Goal: Task Accomplishment & Management: Manage account settings

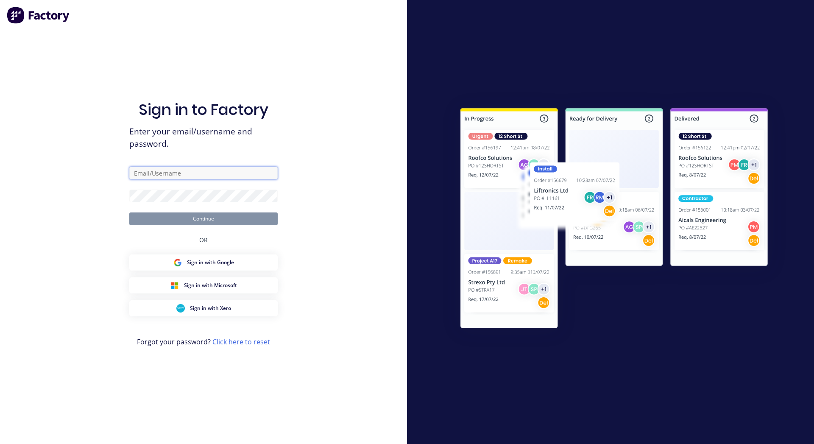
click at [182, 174] on input "text" at bounding box center [203, 173] width 148 height 13
paste input "[EMAIL_ADDRESS][DOMAIN_NAME]"
type input "karmela+default@factory.app"
click at [646, 99] on img at bounding box center [614, 219] width 345 height 257
click at [373, 148] on div "Sign in to Factory Enter your email/username and password. karmela+default@fact…" at bounding box center [203, 222] width 407 height 444
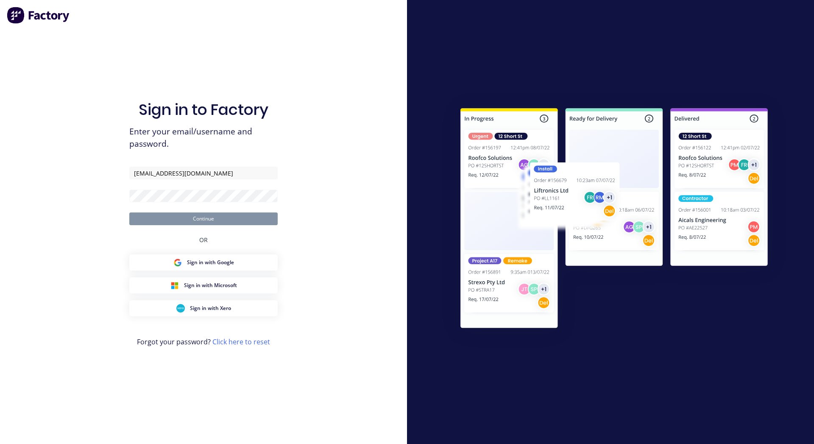
click at [254, 188] on form "karmela+default@factory.app Continue" at bounding box center [203, 196] width 148 height 59
click at [332, 178] on div "Sign in to Factory Enter your email/username and password. karmela+default@fact…" at bounding box center [203, 222] width 407 height 444
click at [269, 214] on button "Continue" at bounding box center [203, 218] width 148 height 13
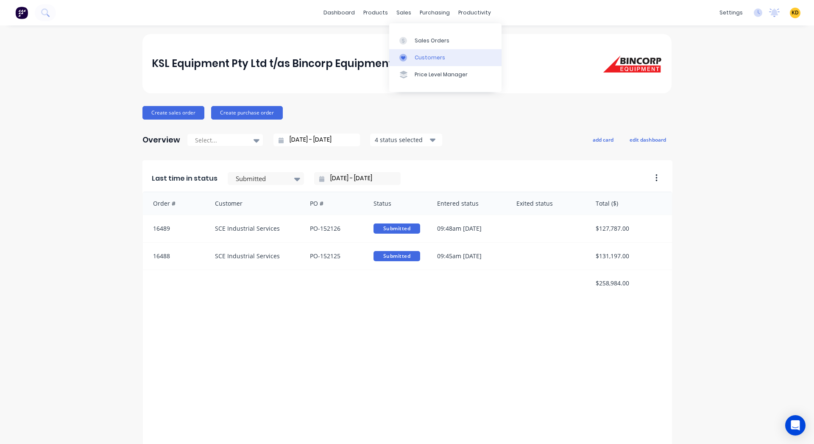
click at [421, 58] on div "Customers" at bounding box center [430, 58] width 31 height 8
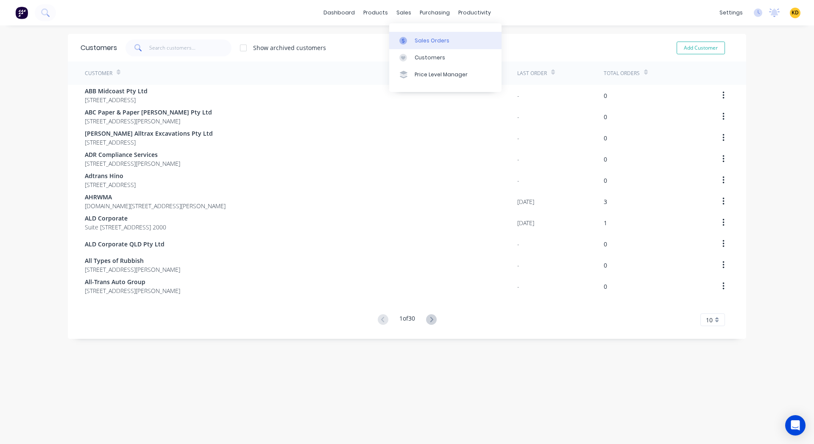
click at [427, 39] on div "Sales Orders" at bounding box center [432, 41] width 35 height 8
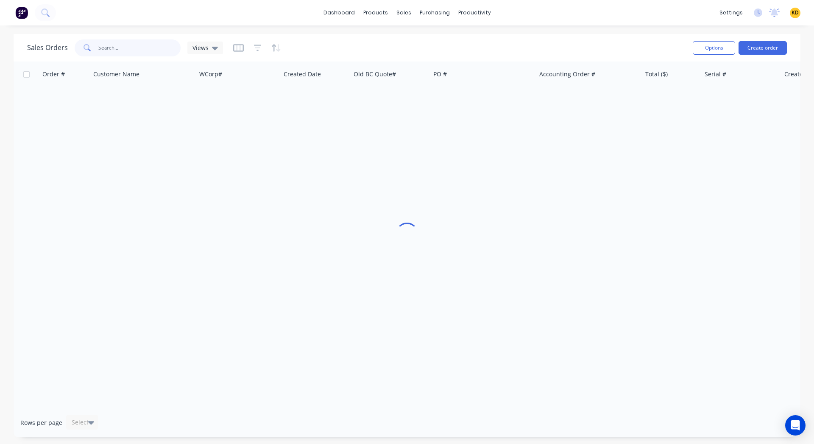
click at [135, 45] on input "text" at bounding box center [139, 47] width 83 height 17
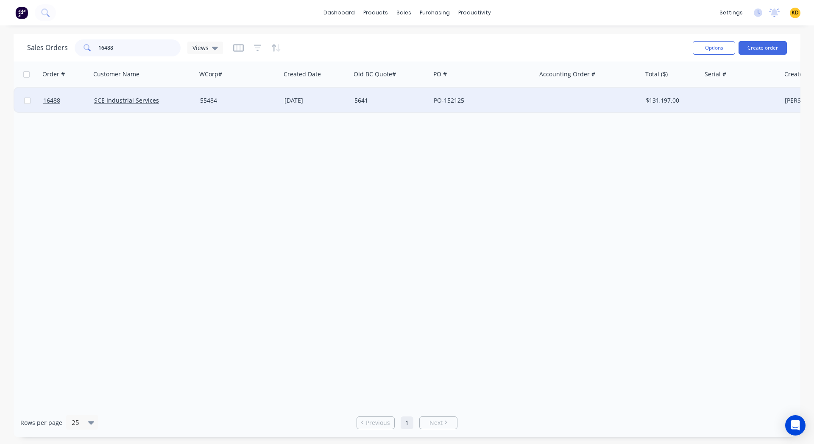
type input "16488"
click at [166, 105] on div "SCE Industrial Services" at bounding box center [144, 100] width 106 height 25
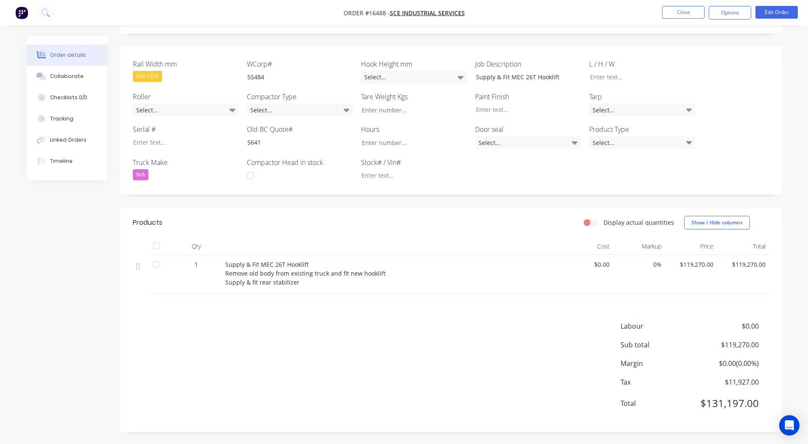
scroll to position [182, 0]
click at [537, 363] on div "Labour $0.00 Sub total $119,270.00 Margin $0.00 ( 0.00 %) Tax $11,927.00 Total …" at bounding box center [451, 369] width 636 height 98
click at [86, 290] on div "Created by Arvin Created 15/08/25 Required 15/08/25 Assigned to Add team member…" at bounding box center [404, 149] width 755 height 590
click at [64, 162] on div "Timeline" at bounding box center [61, 161] width 22 height 8
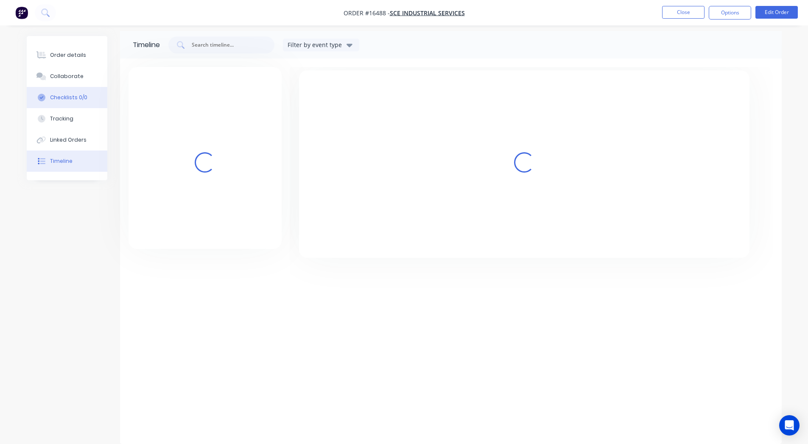
scroll to position [5, 0]
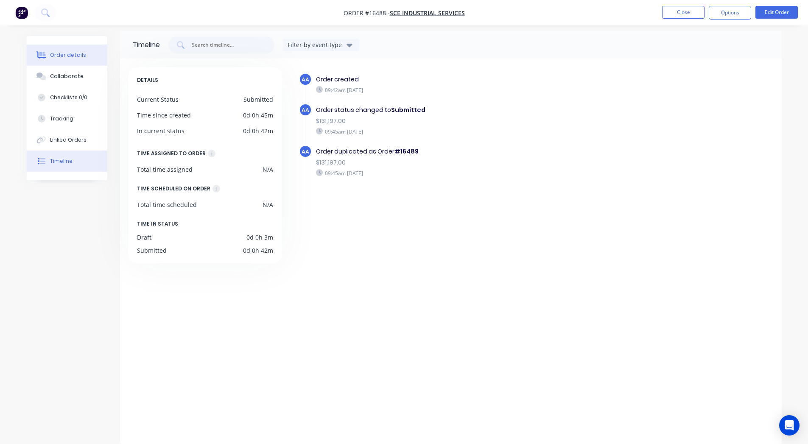
click at [50, 55] on div "Order details" at bounding box center [68, 55] width 36 height 8
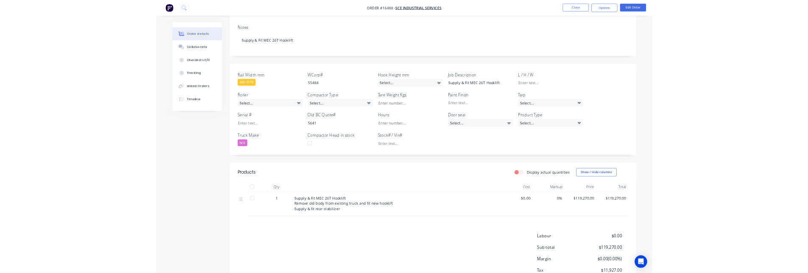
scroll to position [182, 0]
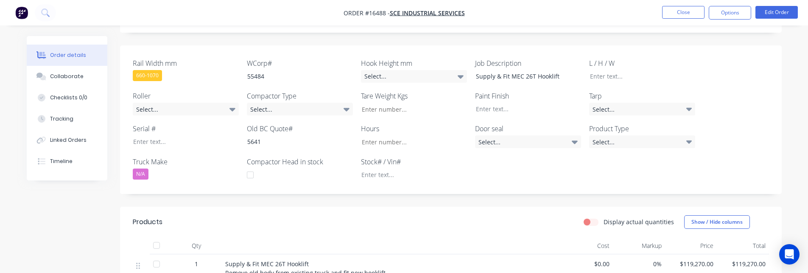
click at [137, 272] on div at bounding box center [141, 273] width 17 height 39
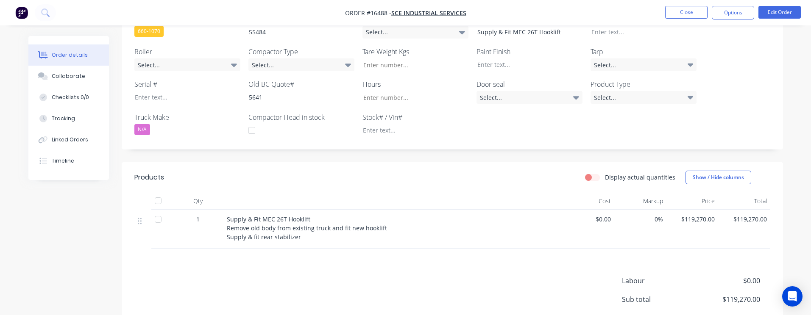
scroll to position [153, 0]
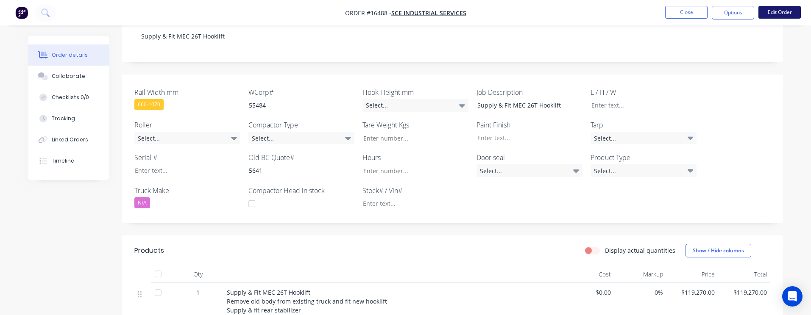
click at [781, 14] on button "Edit Order" at bounding box center [780, 12] width 42 height 13
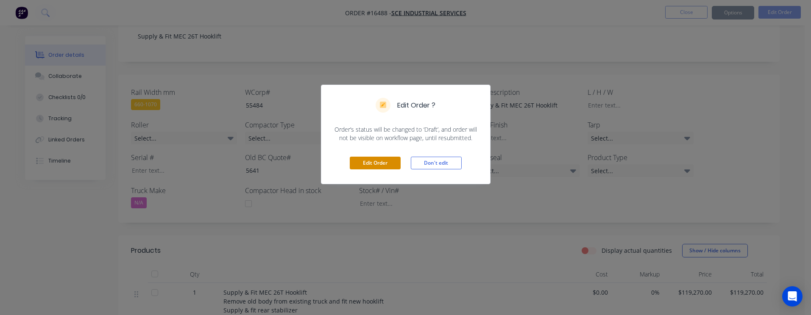
click at [381, 163] on button "Edit Order" at bounding box center [375, 163] width 51 height 13
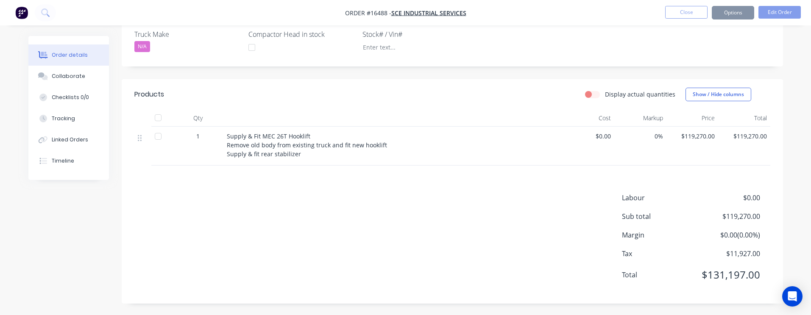
scroll to position [310, 0]
click at [522, 212] on div "Labour $0.00 Sub total $119,270.00 Margin $0.00 ( 0.00 %) Tax $11,927.00 Total …" at bounding box center [452, 241] width 636 height 98
click at [493, 236] on div "Labour $0.00 Sub total $119,270.00 Margin $0.00 ( 0.00 %) Tax $11,927.00 Total …" at bounding box center [452, 241] width 636 height 98
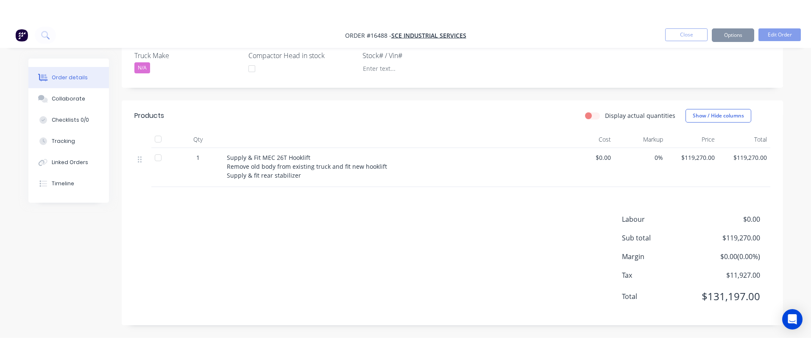
scroll to position [266, 0]
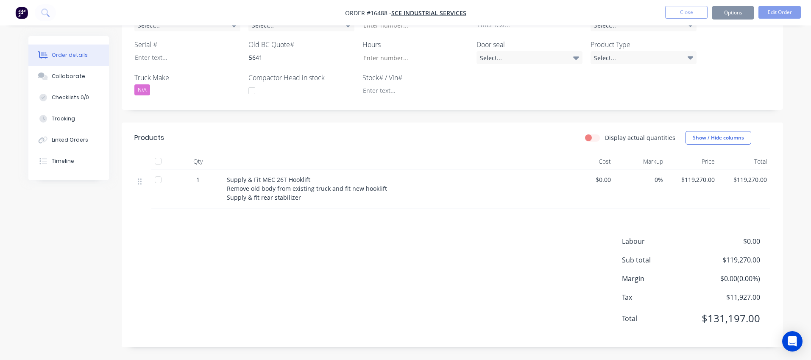
click at [491, 249] on div "Labour $0.00 Sub total $119,270.00 Margin $0.00 ( 0.00 %) Tax $11,927.00 Total …" at bounding box center [452, 285] width 636 height 98
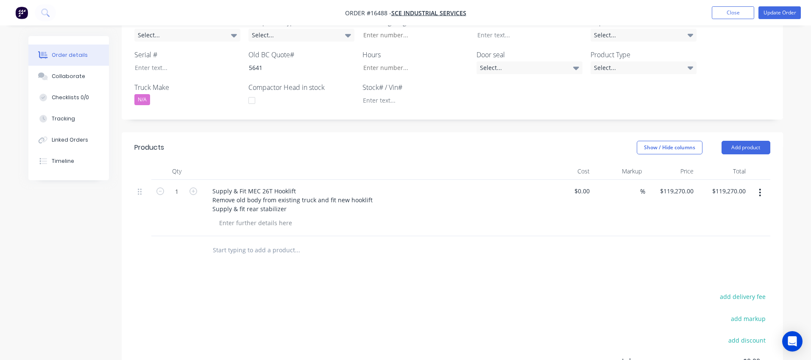
scroll to position [267, 0]
click at [421, 249] on div "Products Show / Hide columns Add product Qty Cost Markup Price Total 1 Supply &…" at bounding box center [452, 298] width 661 height 335
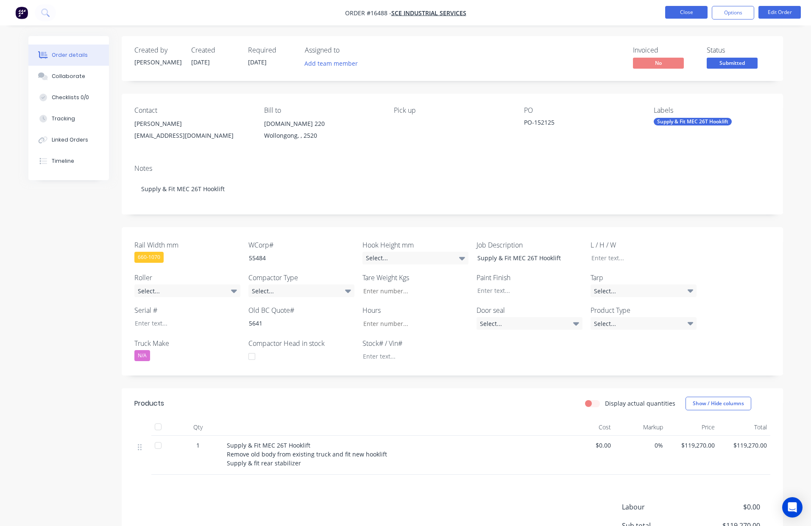
click at [688, 15] on button "Close" at bounding box center [686, 12] width 42 height 13
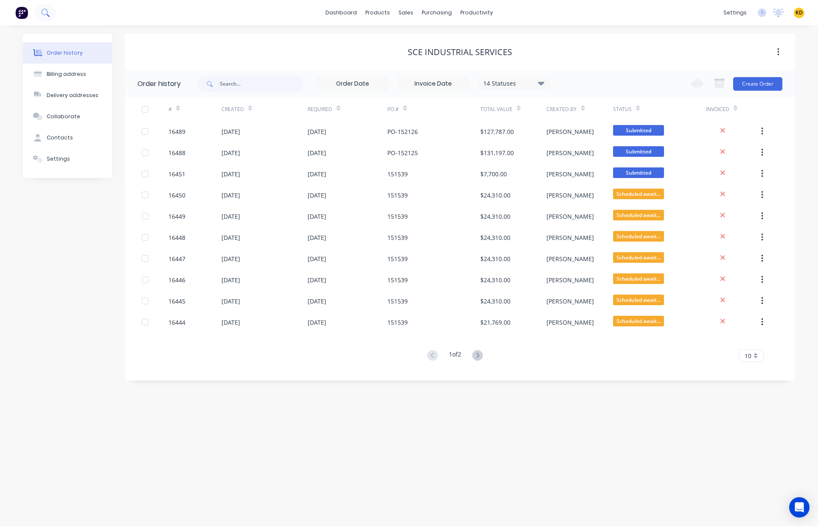
click at [47, 14] on icon at bounding box center [48, 15] width 3 height 3
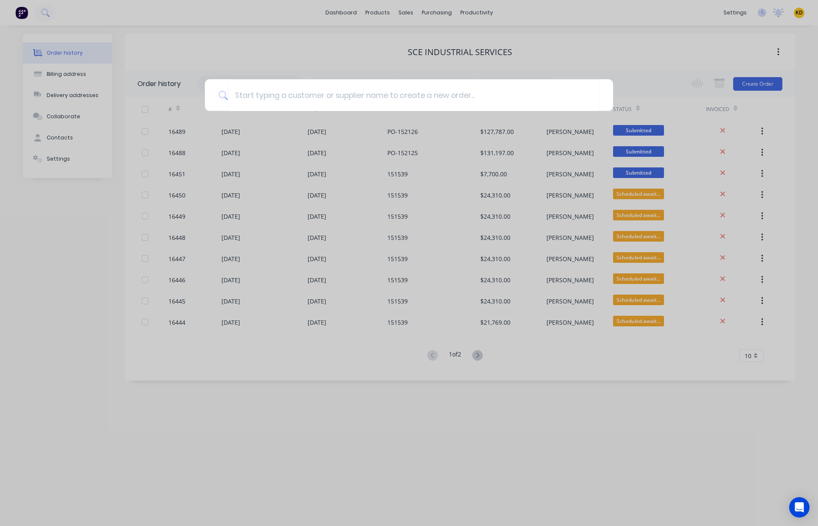
click at [606, 419] on div at bounding box center [409, 263] width 818 height 526
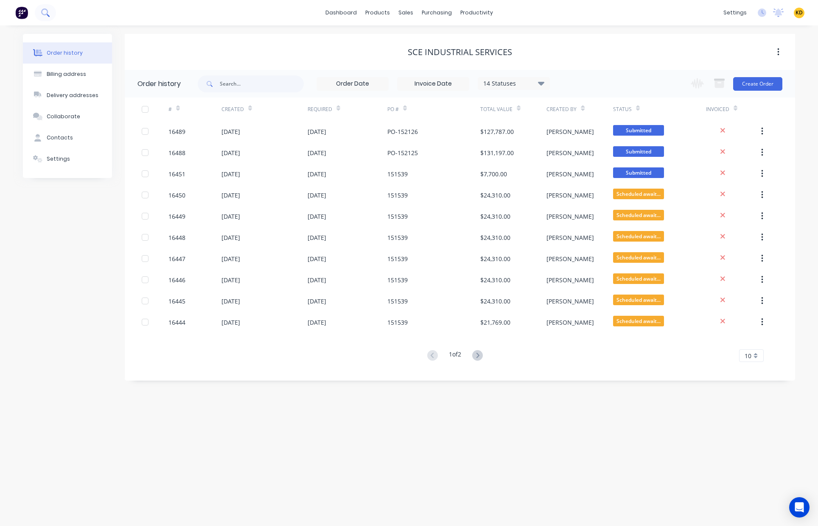
click at [46, 13] on icon at bounding box center [45, 12] width 8 height 8
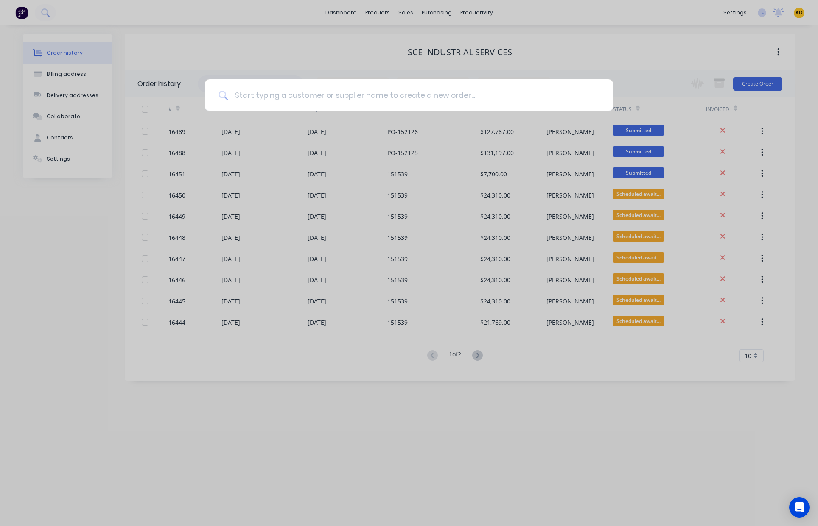
click at [296, 99] on input at bounding box center [413, 95] width 371 height 32
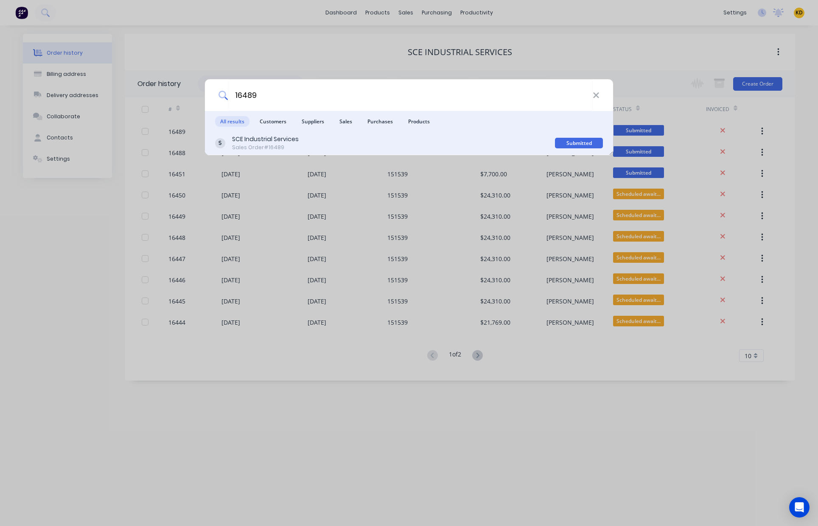
type input "16489"
click at [304, 142] on div "SCE Industrial Services Sales Order #16489" at bounding box center [385, 143] width 340 height 17
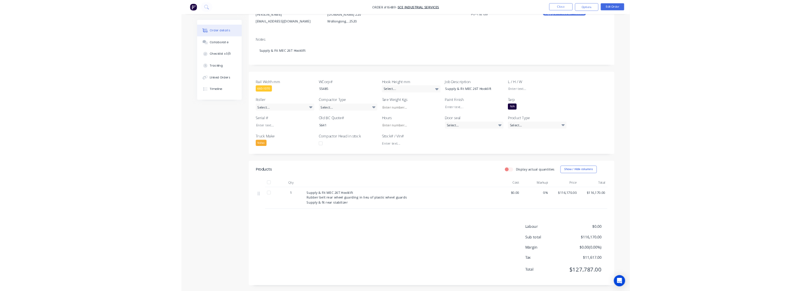
scroll to position [100, 0]
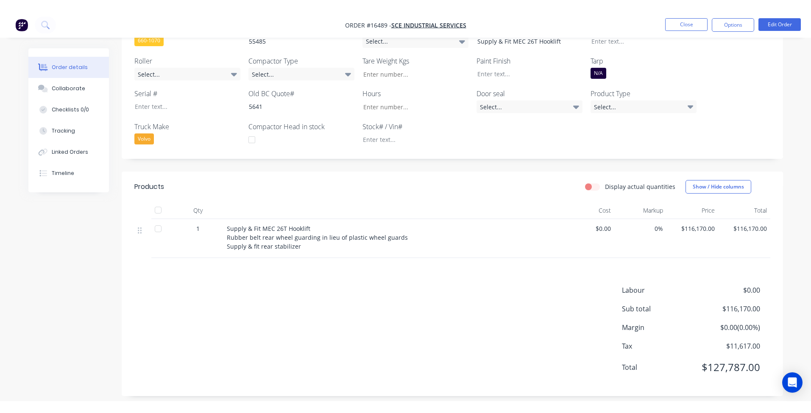
scroll to position [212, 0]
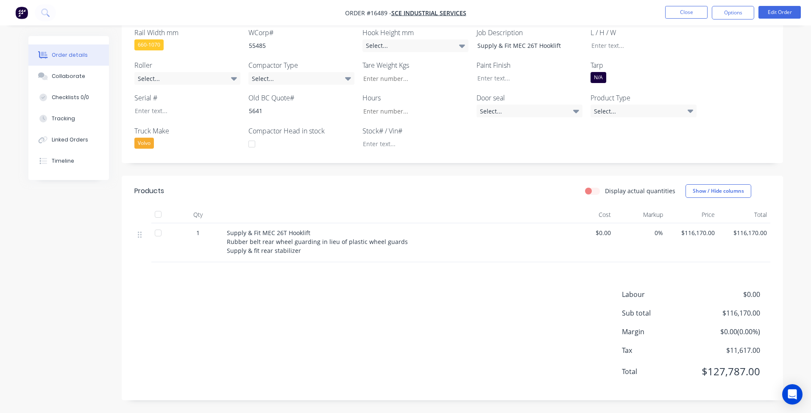
click at [802, 248] on div "Order details Collaborate Checklists 0/0 Tracking Linked Orders Timeline Order …" at bounding box center [405, 101] width 811 height 626
click at [514, 290] on div "Labour $0.00 Sub total $116,170.00 Margin $0.00 ( 0.00 %) Tax $11,617.00 Total …" at bounding box center [452, 339] width 636 height 98
click at [723, 10] on button "Options" at bounding box center [733, 13] width 42 height 14
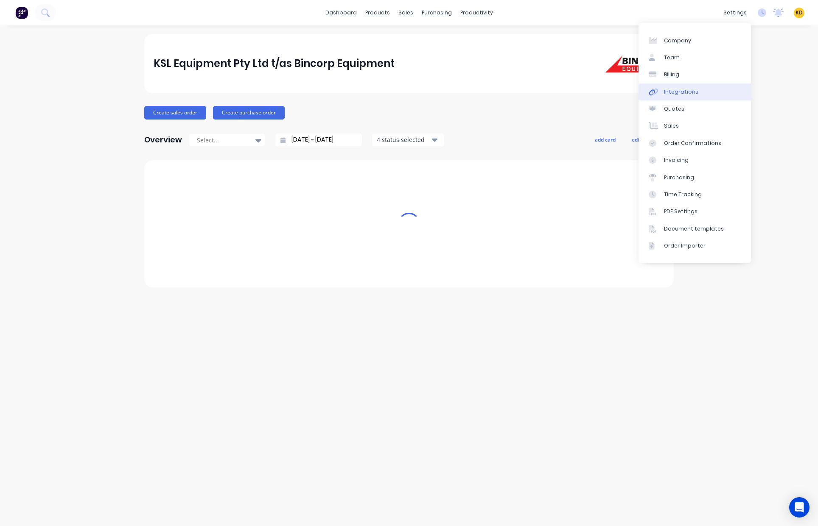
click at [712, 91] on link "Integrations" at bounding box center [694, 92] width 112 height 17
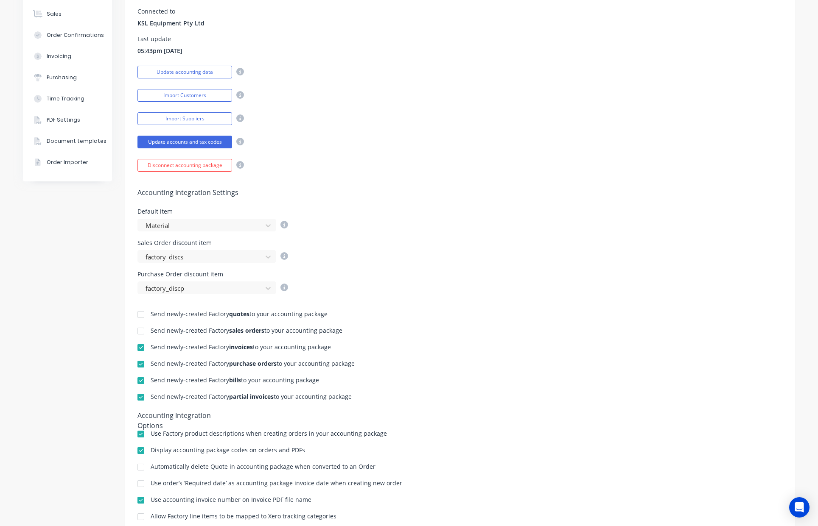
scroll to position [114, 0]
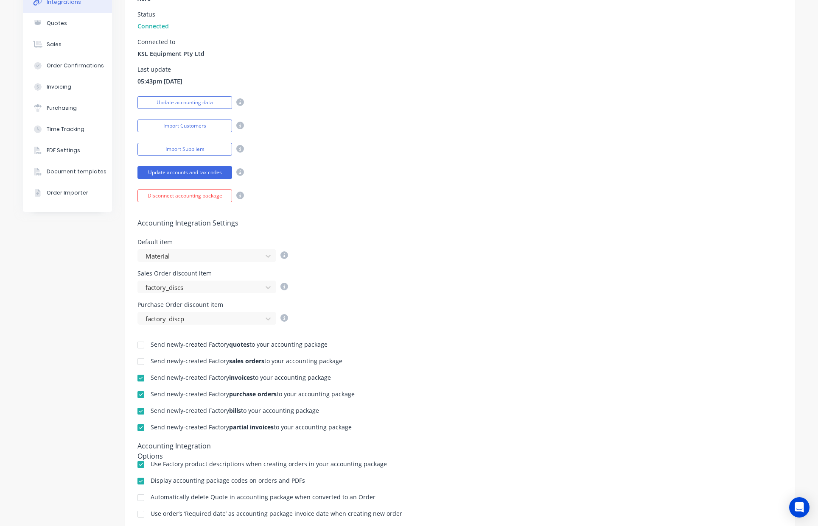
click at [694, 147] on div "Import Suppliers" at bounding box center [459, 148] width 645 height 15
click at [380, 181] on div "Accounting Integration Details Accounting package Xero Status Connected Connect…" at bounding box center [460, 74] width 670 height 255
click at [182, 173] on button "Update accounts and tax codes" at bounding box center [184, 172] width 95 height 13
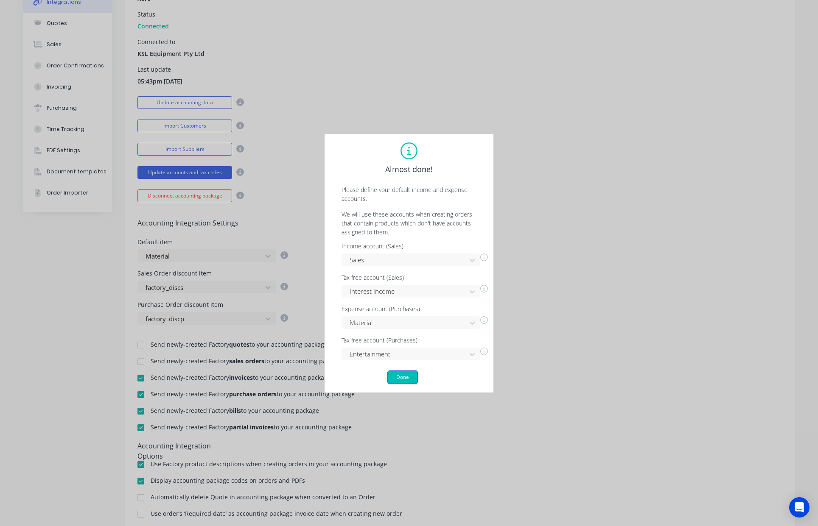
click at [399, 379] on button "Done" at bounding box center [402, 378] width 31 height 14
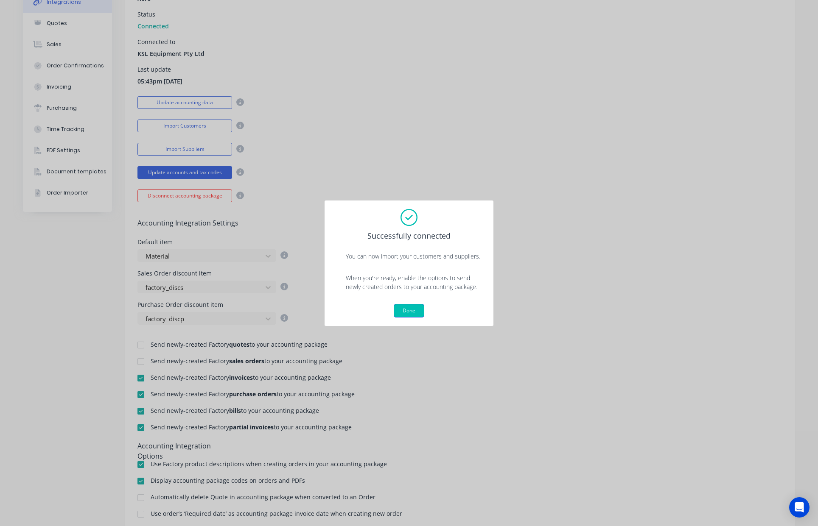
click at [406, 310] on button "Done" at bounding box center [409, 311] width 31 height 14
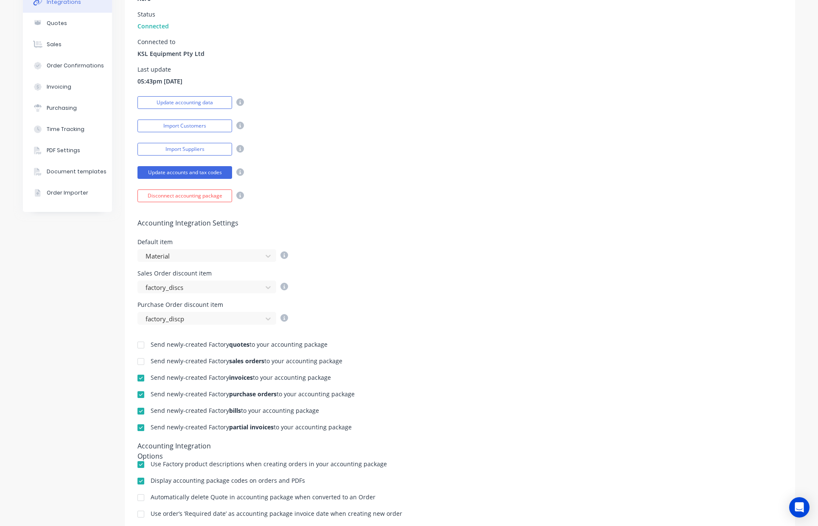
click at [424, 379] on div "Send newly-created Factory invoices to your accounting package" at bounding box center [459, 379] width 645 height 8
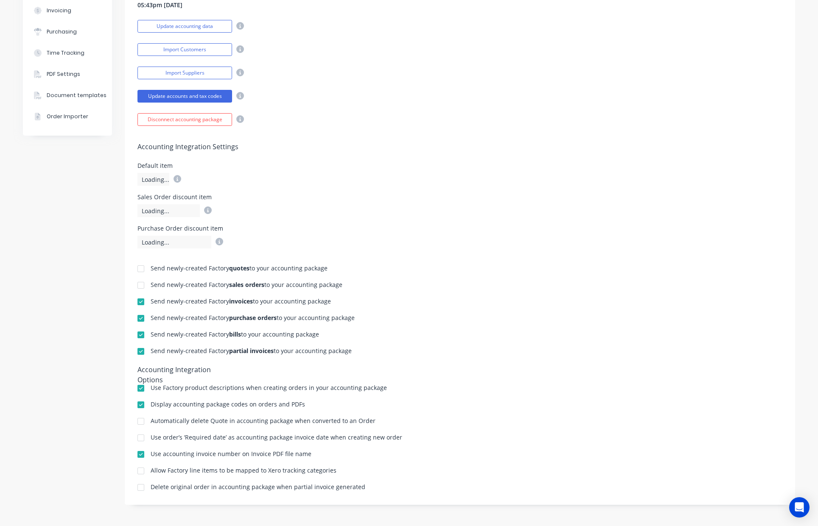
scroll to position [38, 0]
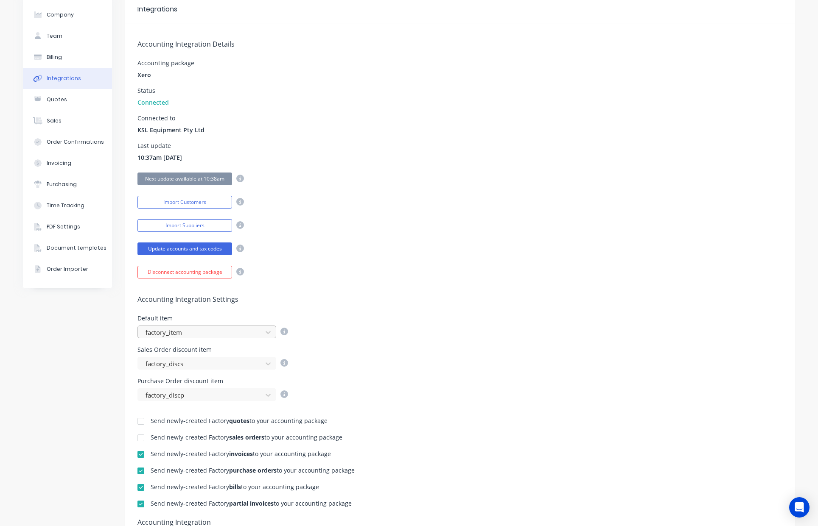
click at [212, 333] on div at bounding box center [201, 332] width 113 height 11
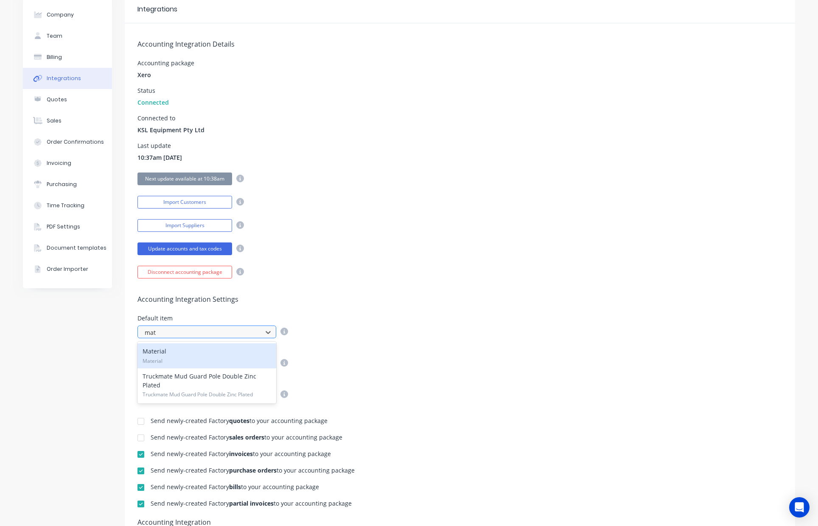
type input "mate"
click at [181, 350] on div "Material Material" at bounding box center [206, 355] width 139 height 25
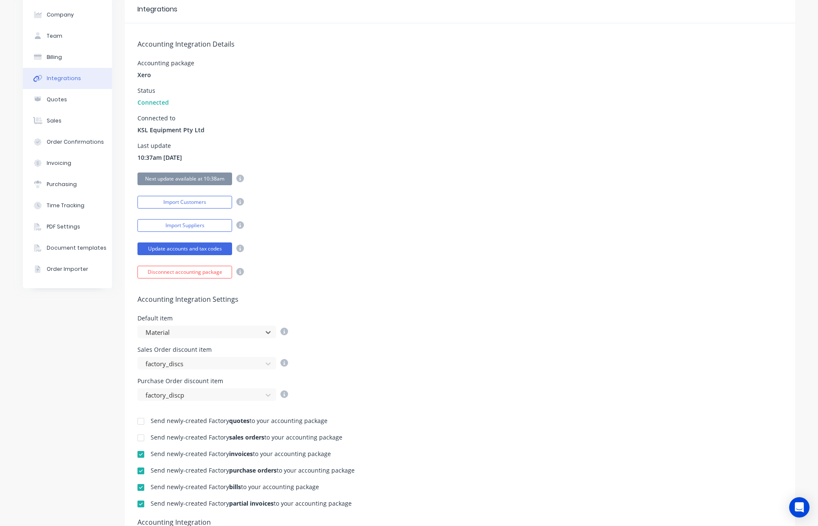
click at [483, 293] on div "Accounting Integration Settings Default item option Material, selected. Materia…" at bounding box center [460, 340] width 670 height 123
click at [483, 293] on div "Accounting Integration Settings Default item Material Sales Order discount item…" at bounding box center [460, 340] width 670 height 123
click at [583, 170] on div "Accounting Integration Details Accounting package Xero Status Connected Connect…" at bounding box center [460, 150] width 670 height 255
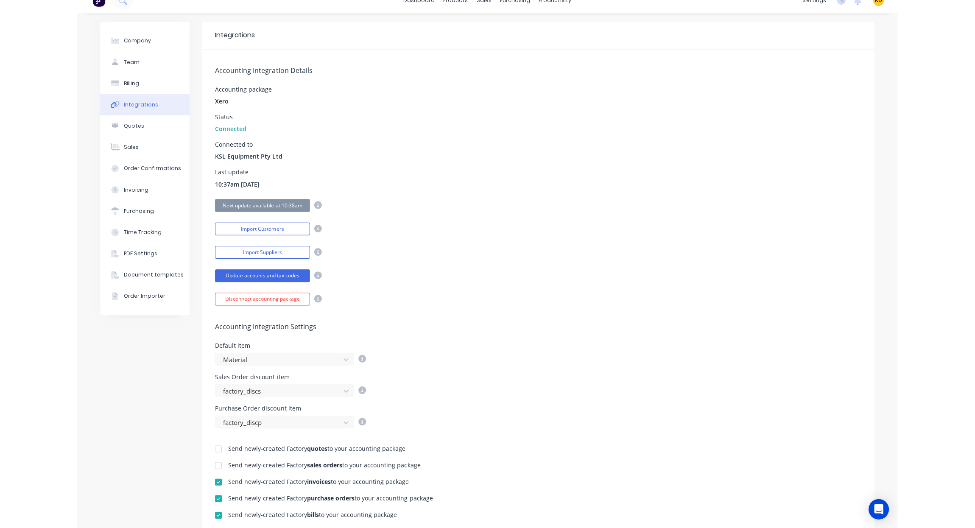
scroll to position [0, 0]
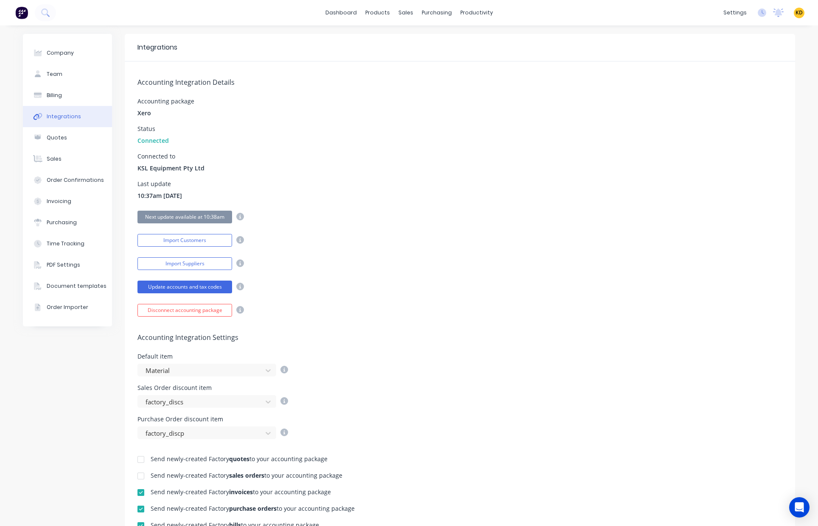
click at [42, 424] on div "Company Team Billing Integrations Quotes Sales Order Confirmations Invoicing Pu…" at bounding box center [67, 371] width 89 height 675
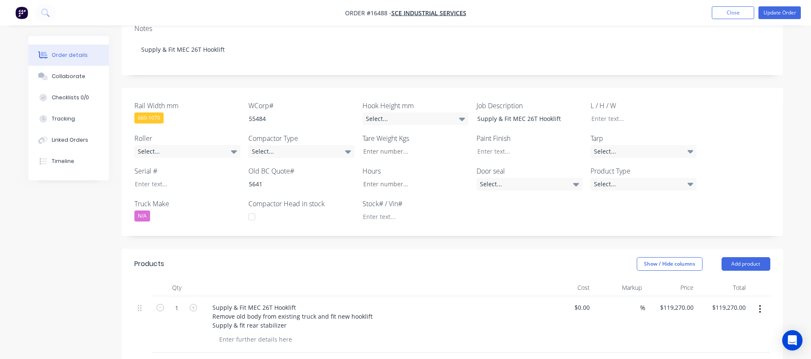
scroll to position [229, 0]
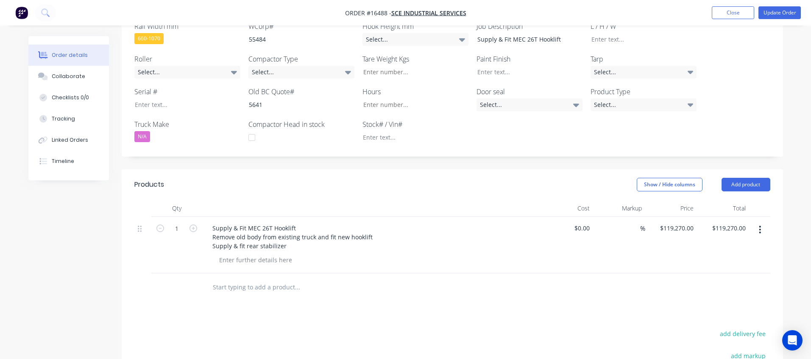
click at [799, 224] on div "Order details Collaborate Checklists 0/0 Tracking Linked Orders Timeline Order …" at bounding box center [405, 144] width 811 height 746
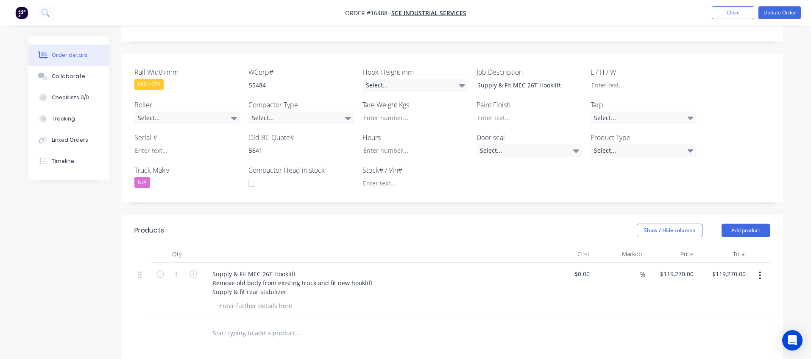
scroll to position [336, 0]
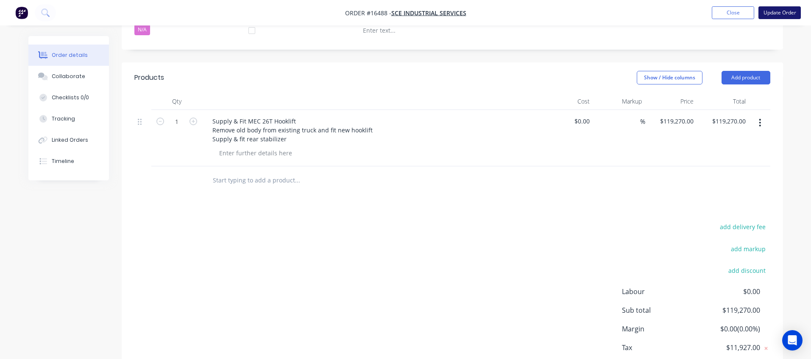
click at [787, 13] on button "Update Order" at bounding box center [780, 12] width 42 height 13
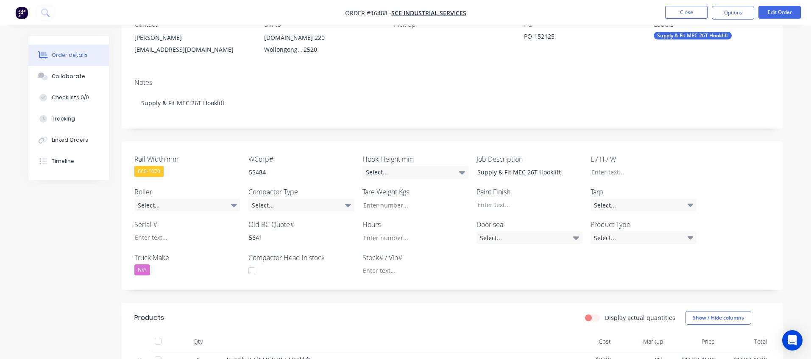
scroll to position [229, 0]
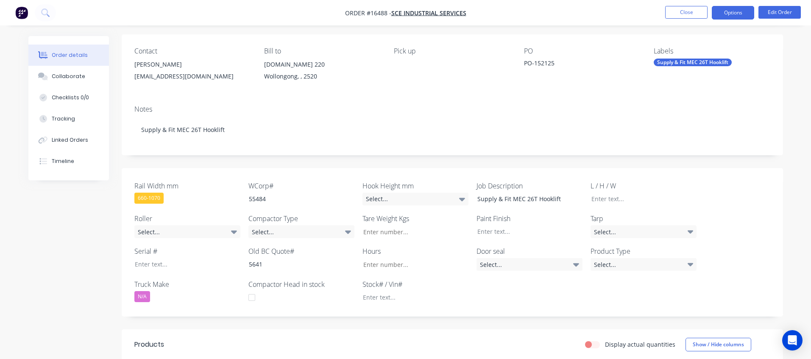
scroll to position [76, 0]
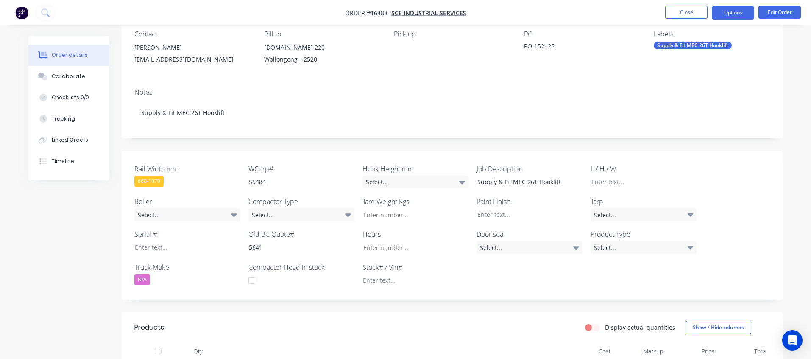
click at [726, 12] on button "Options" at bounding box center [733, 13] width 42 height 14
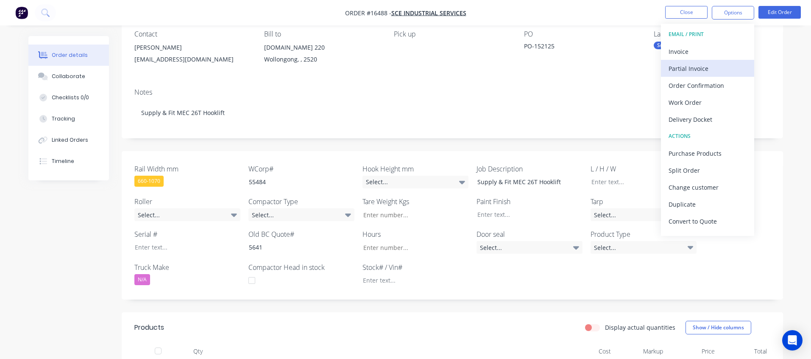
click at [715, 64] on div "Partial Invoice" at bounding box center [708, 68] width 78 height 12
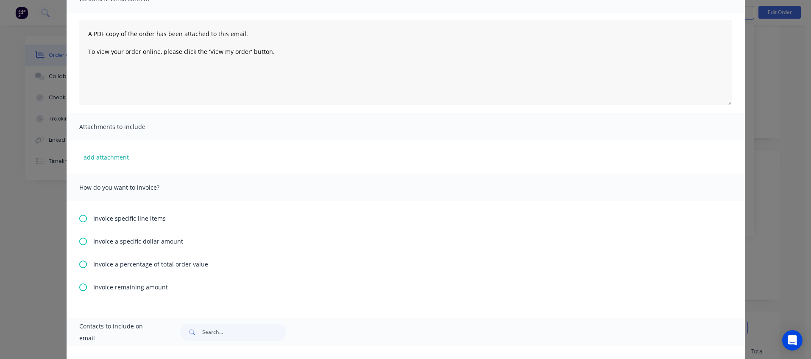
click at [126, 218] on span "Invoice specific line items" at bounding box center [129, 218] width 73 height 9
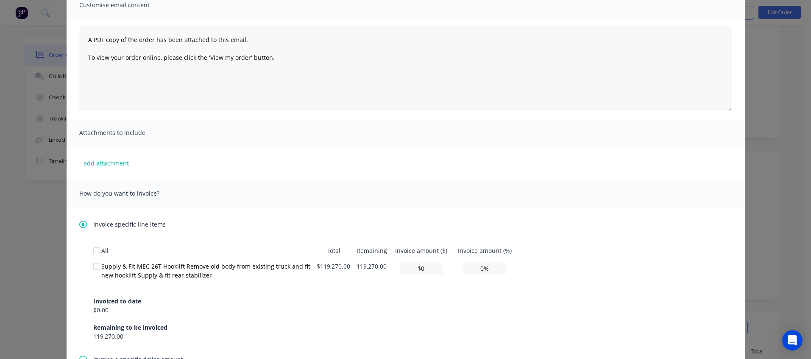
scroll to position [153, 0]
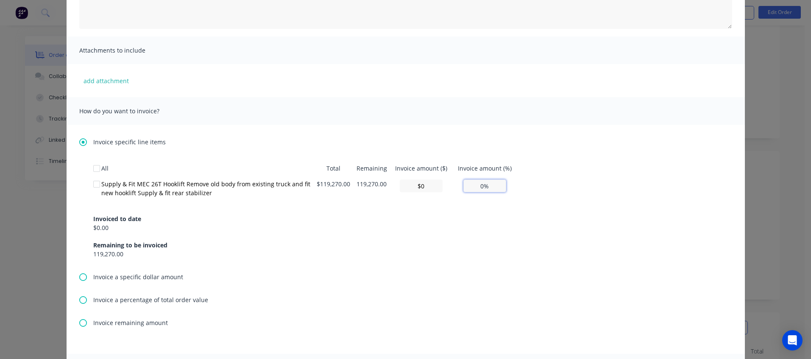
drag, startPoint x: 469, startPoint y: 186, endPoint x: 503, endPoint y: 186, distance: 34.3
click at [503, 186] on input "0%" at bounding box center [484, 185] width 43 height 13
type input "$5,963.50"
type input "5%"
click at [592, 178] on div "All Total Remaining Invoice amount ($) Invoice amount (%) Supply & Fit MEC 26T …" at bounding box center [405, 209] width 625 height 98
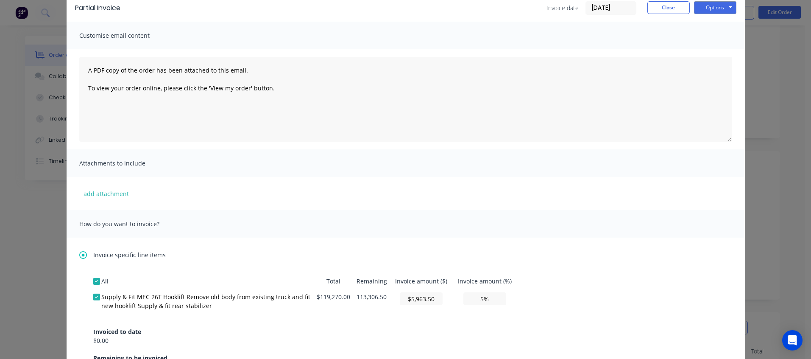
scroll to position [0, 0]
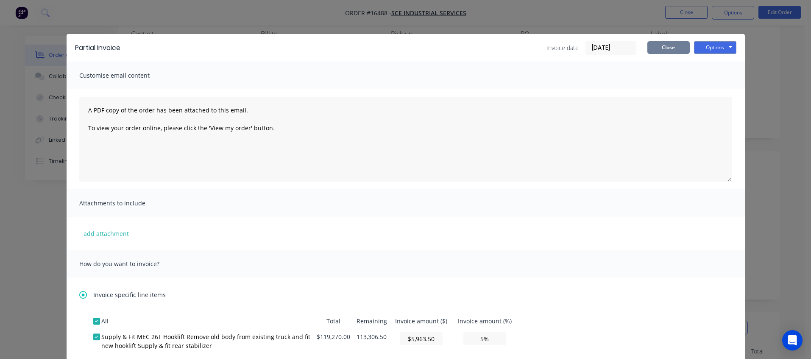
click at [670, 45] on button "Close" at bounding box center [668, 47] width 42 height 13
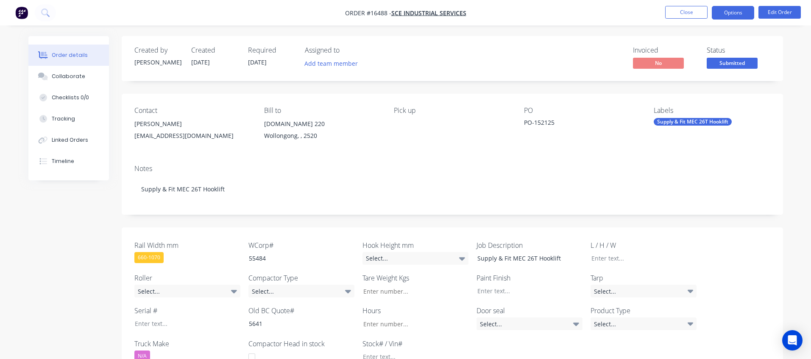
click at [746, 11] on button "Options" at bounding box center [733, 13] width 42 height 14
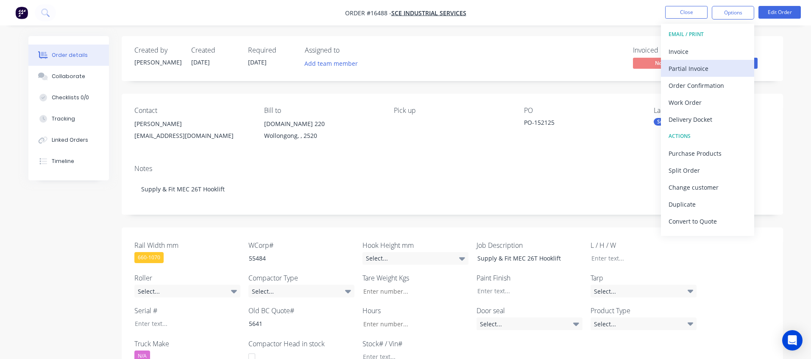
click at [720, 71] on div "Partial Invoice" at bounding box center [708, 68] width 78 height 12
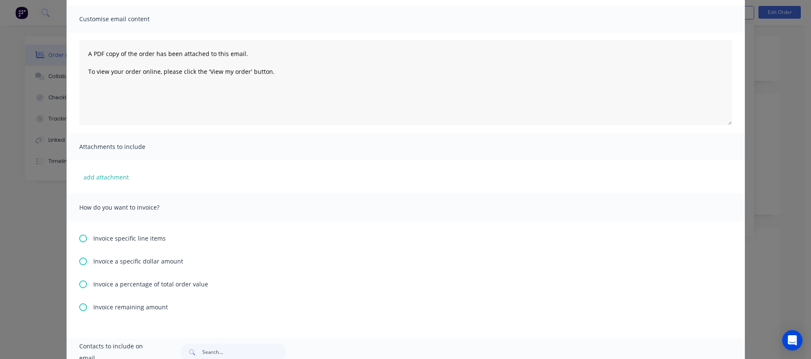
scroll to position [140, 0]
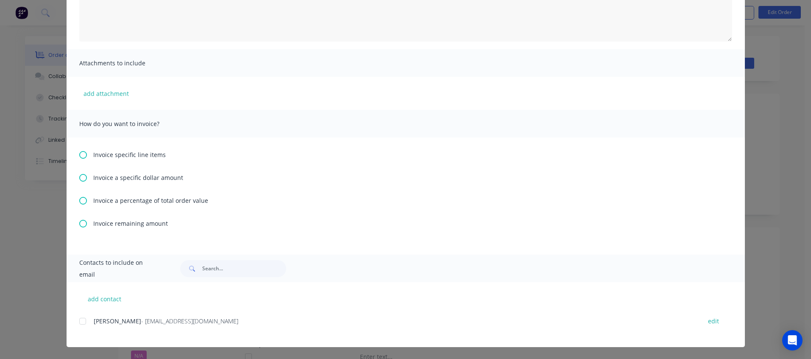
click at [132, 156] on span "Invoice specific line items" at bounding box center [129, 154] width 73 height 9
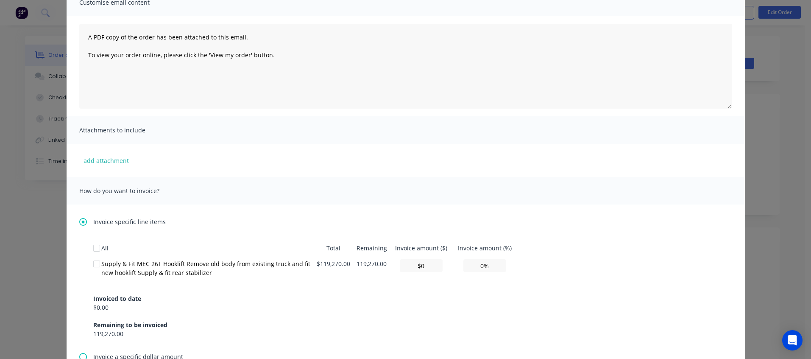
scroll to position [153, 0]
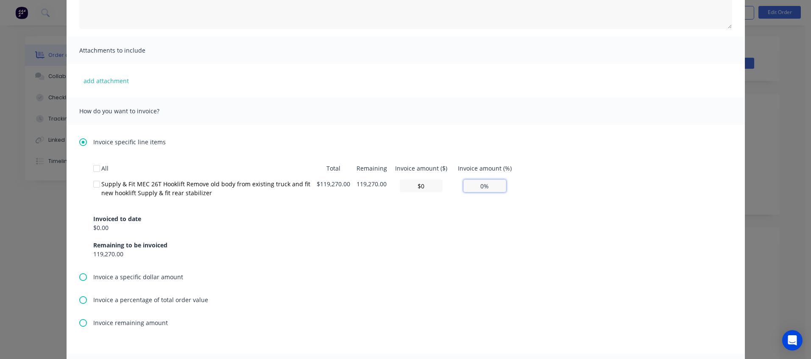
drag, startPoint x: 470, startPoint y: 182, endPoint x: 511, endPoint y: 187, distance: 41.3
click at [511, 187] on td "0%" at bounding box center [484, 190] width 64 height 28
type input "$5,963.50"
type input "5%"
click at [617, 190] on div "All Total Remaining Invoice amount ($) Invoice amount (%) Supply & Fit MEC 26T …" at bounding box center [405, 209] width 625 height 98
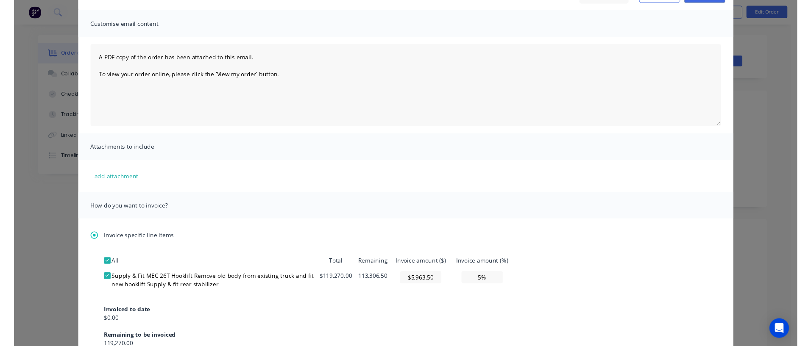
scroll to position [0, 0]
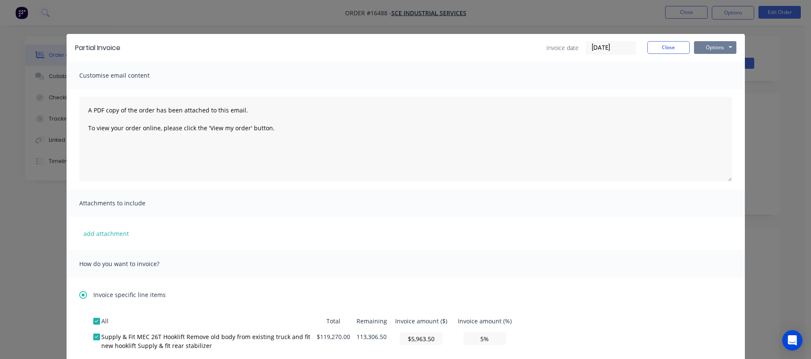
click at [716, 47] on button "Options" at bounding box center [715, 47] width 42 height 13
click at [718, 77] on button "Print" at bounding box center [721, 77] width 54 height 14
click at [174, 64] on div "Customise email content" at bounding box center [406, 75] width 678 height 28
click at [177, 46] on div "Invoice date 15/08/25 Close Options Preview Print Email" at bounding box center [433, 48] width 608 height 14
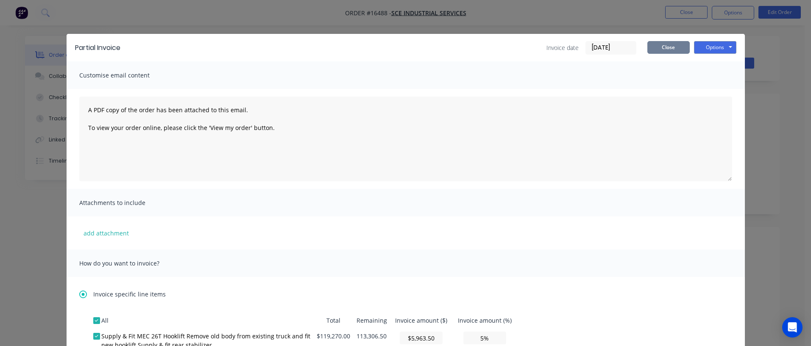
click at [670, 45] on button "Close" at bounding box center [668, 47] width 42 height 13
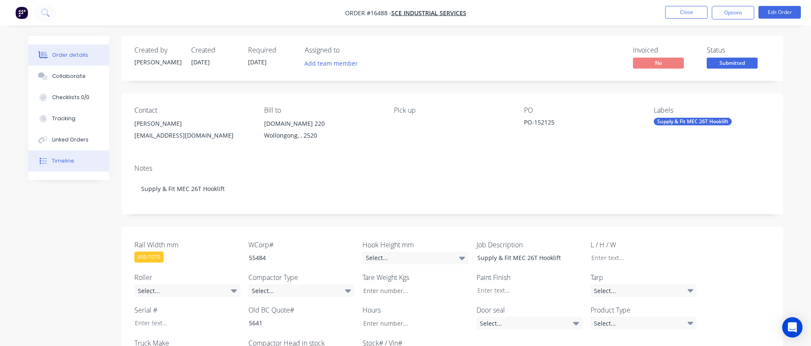
click at [72, 161] on div "Timeline" at bounding box center [63, 161] width 22 height 8
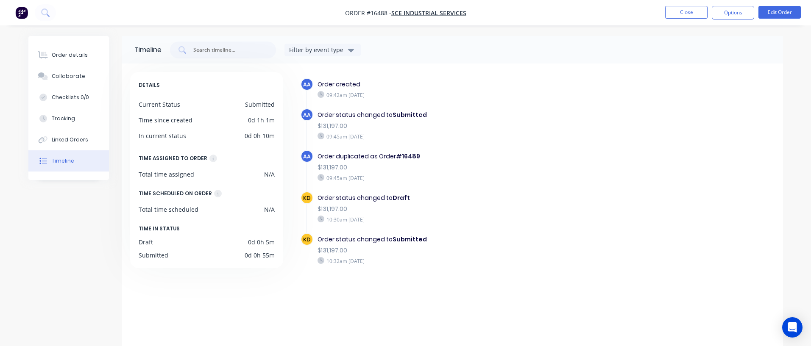
click at [637, 126] on div "AA Order created 09:42am Friday 15/08/25 AA Order status changed to Submitted $…" at bounding box center [538, 187] width 474 height 218
click at [85, 58] on button "Order details" at bounding box center [68, 55] width 81 height 21
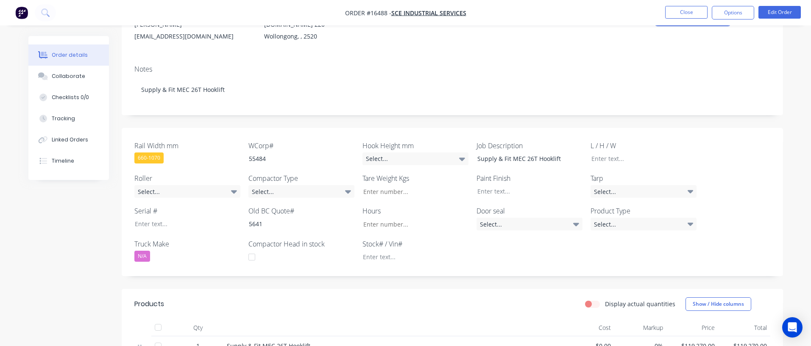
scroll to position [229, 0]
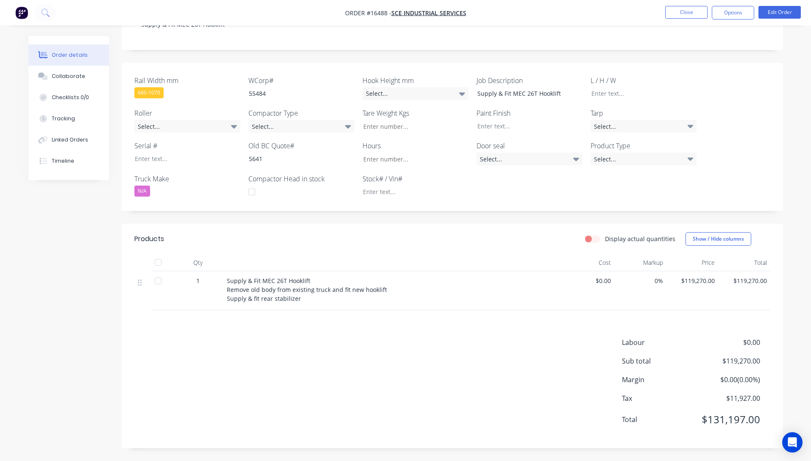
click at [516, 346] on div "Labour $0.00 Sub total $119,270.00 Margin $0.00 ( 0.00 %) Tax $11,927.00 Total …" at bounding box center [452, 387] width 636 height 98
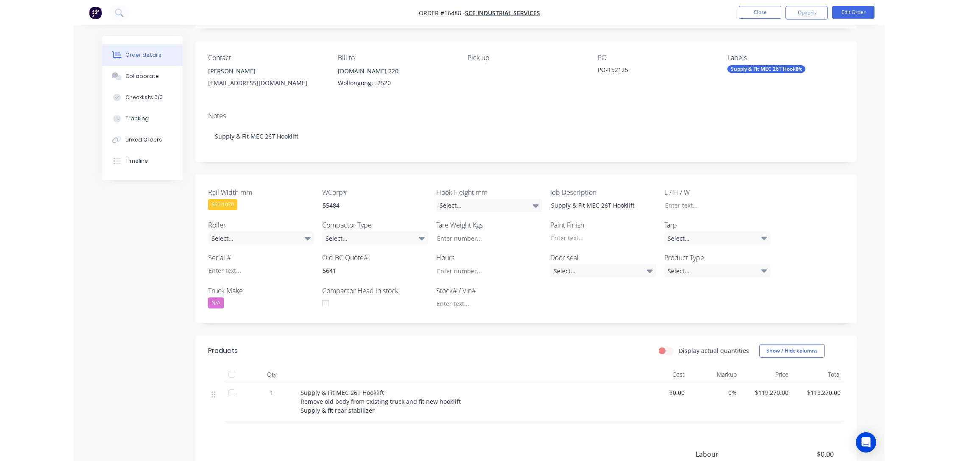
scroll to position [12, 0]
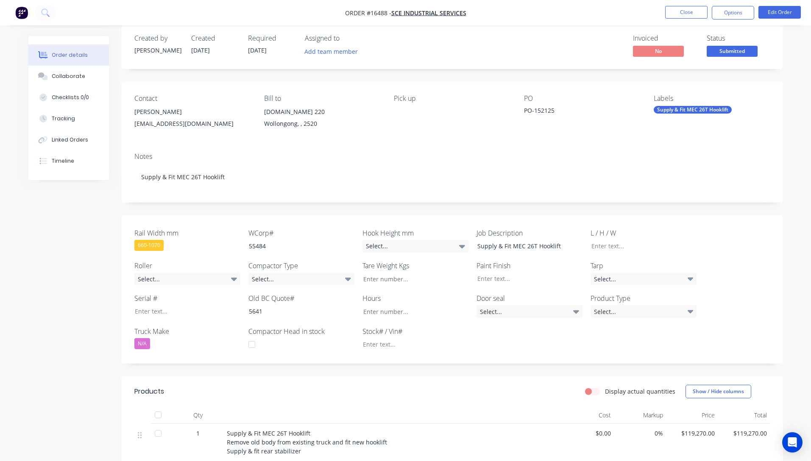
click at [801, 134] on div "Order details Collaborate Checklists 0/0 Tracking Linked Orders Timeline Order …" at bounding box center [405, 301] width 811 height 626
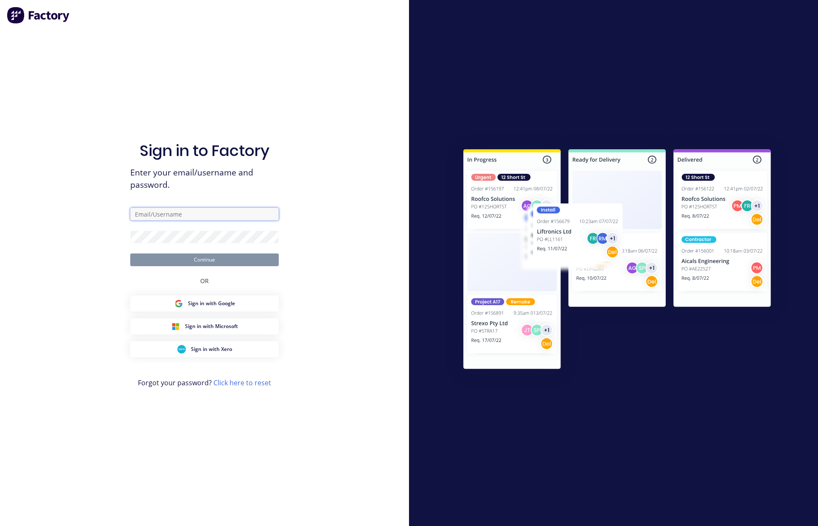
click at [232, 217] on input "text" at bounding box center [204, 214] width 148 height 13
paste input "[EMAIL_ADDRESS][DOMAIN_NAME]"
type input "[EMAIL_ADDRESS][DOMAIN_NAME]"
click at [400, 231] on div "Sign in to Factory Enter your email/username and password. [EMAIL_ADDRESS][DOMA…" at bounding box center [204, 263] width 409 height 526
click at [370, 180] on div "Sign in to Factory Enter your email/username and password. karmela@xero.factory…" at bounding box center [204, 263] width 409 height 526
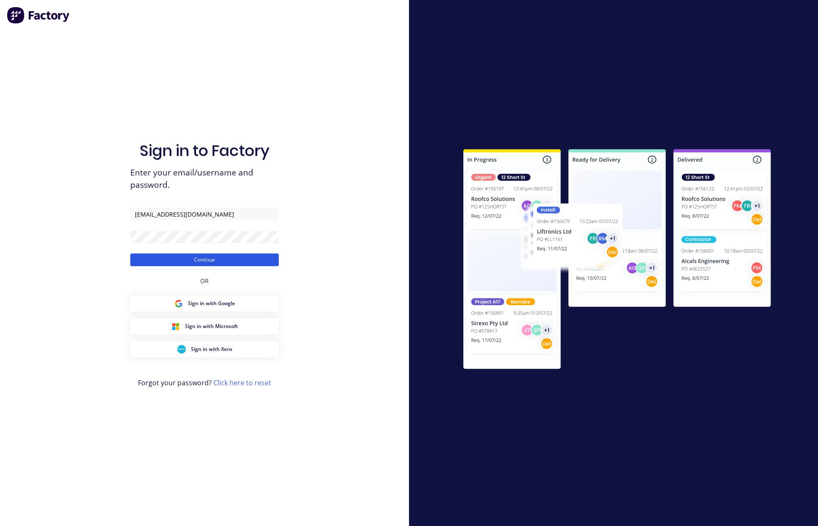
click at [234, 262] on button "Continue" at bounding box center [204, 260] width 148 height 13
